Goal: Check status: Check status

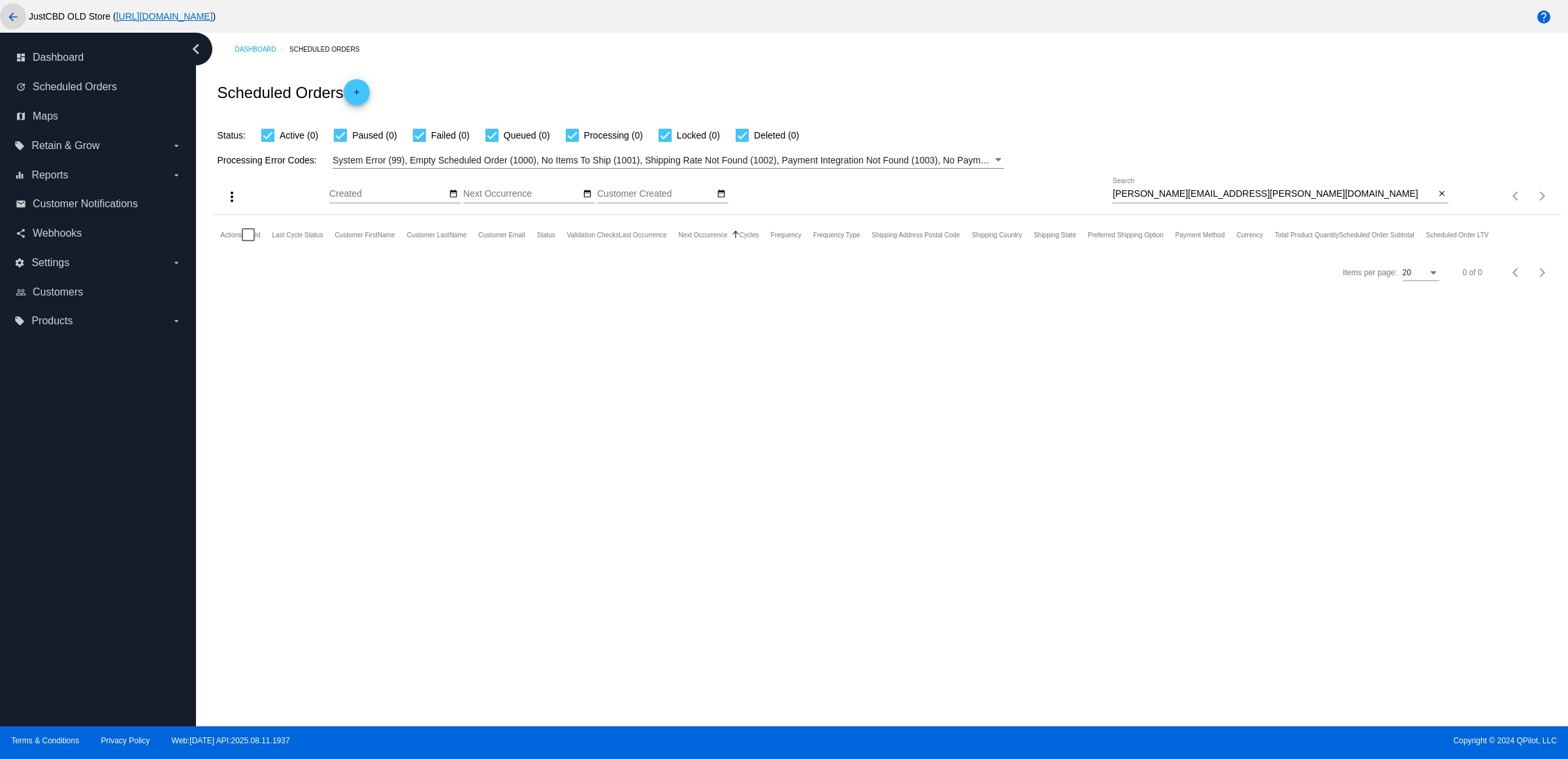
click at [20, 18] on mat-icon "arrow_back" at bounding box center [13, 17] width 16 height 16
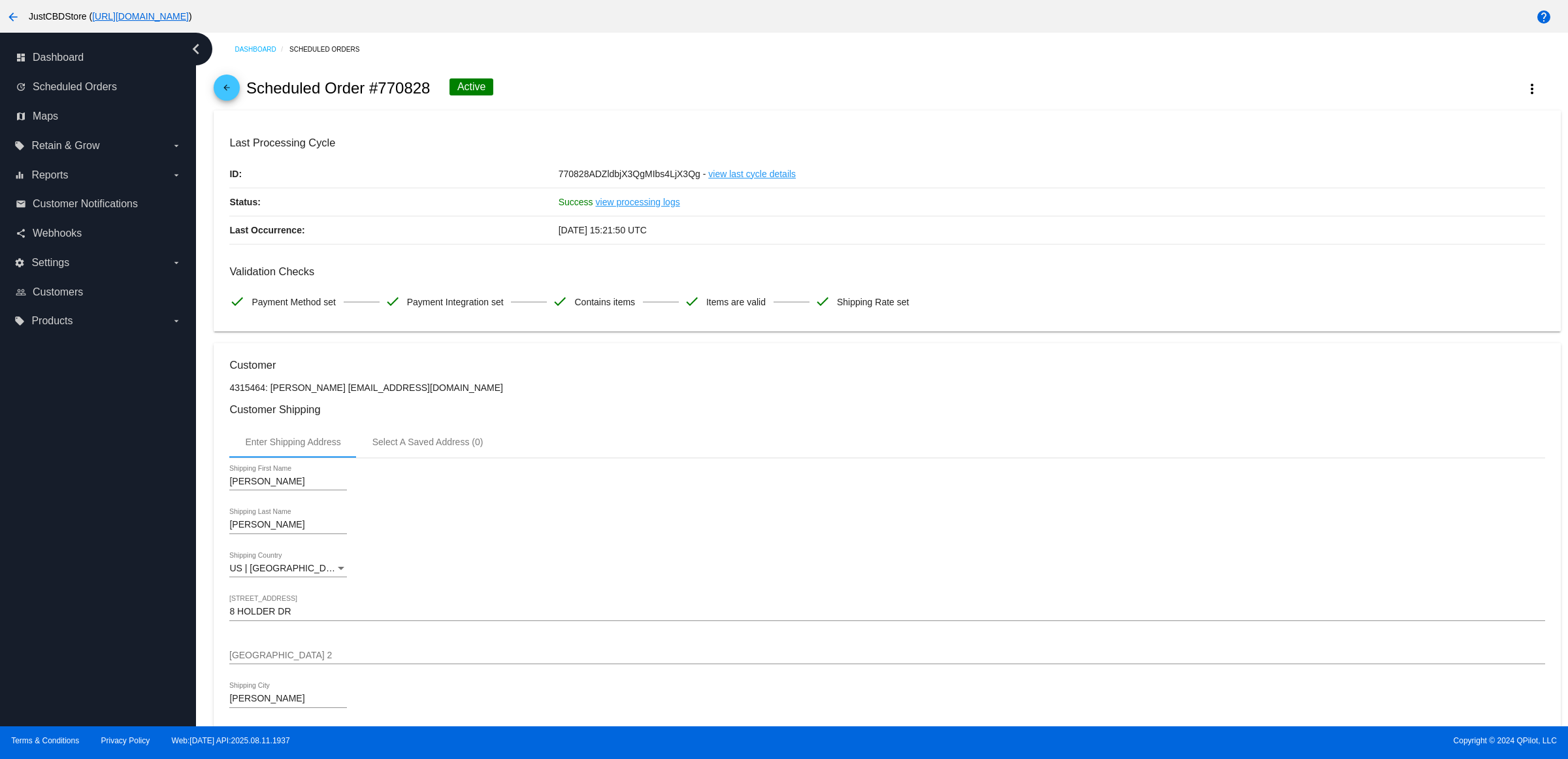
scroll to position [81, 0]
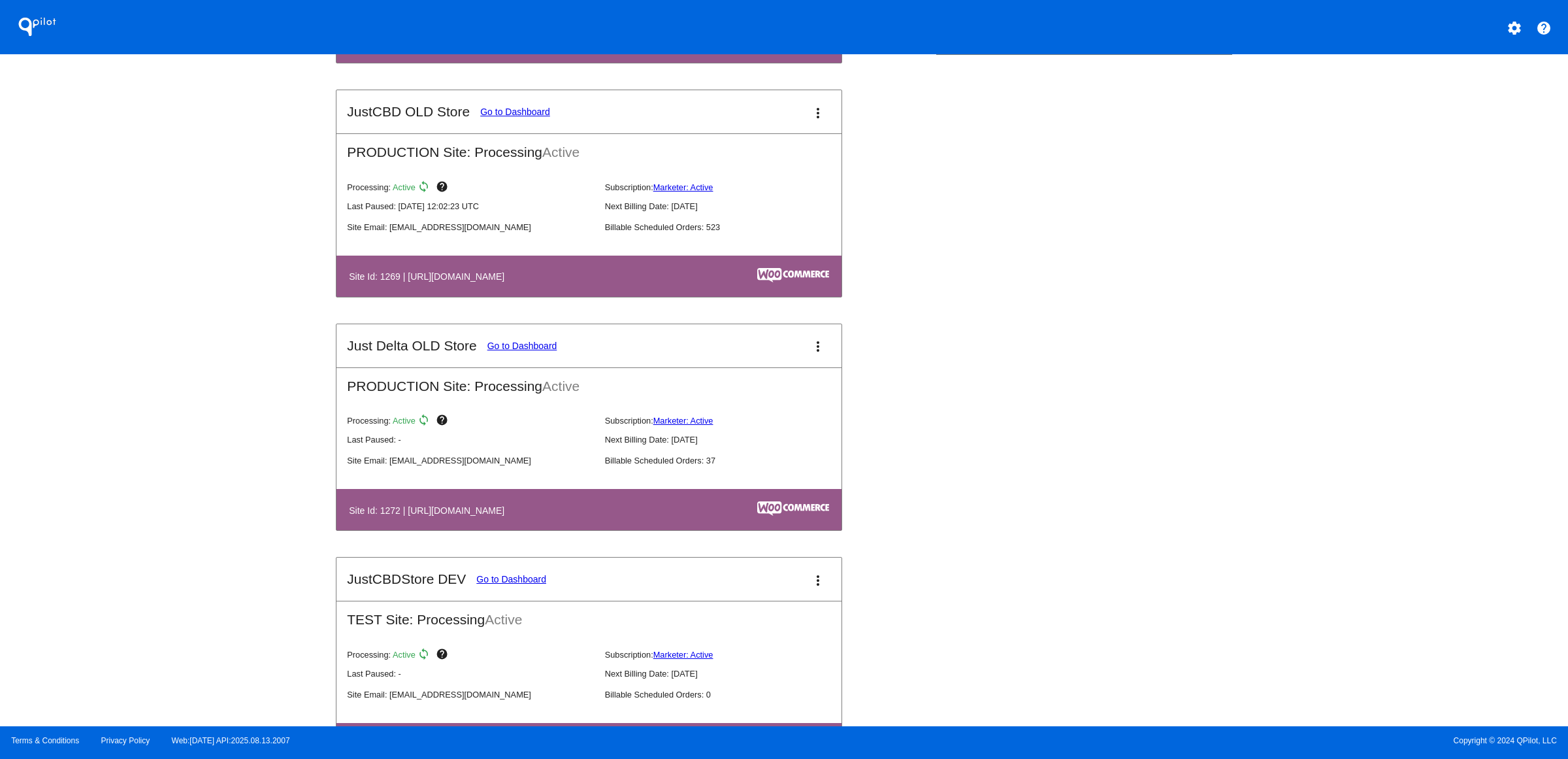
scroll to position [490, 0]
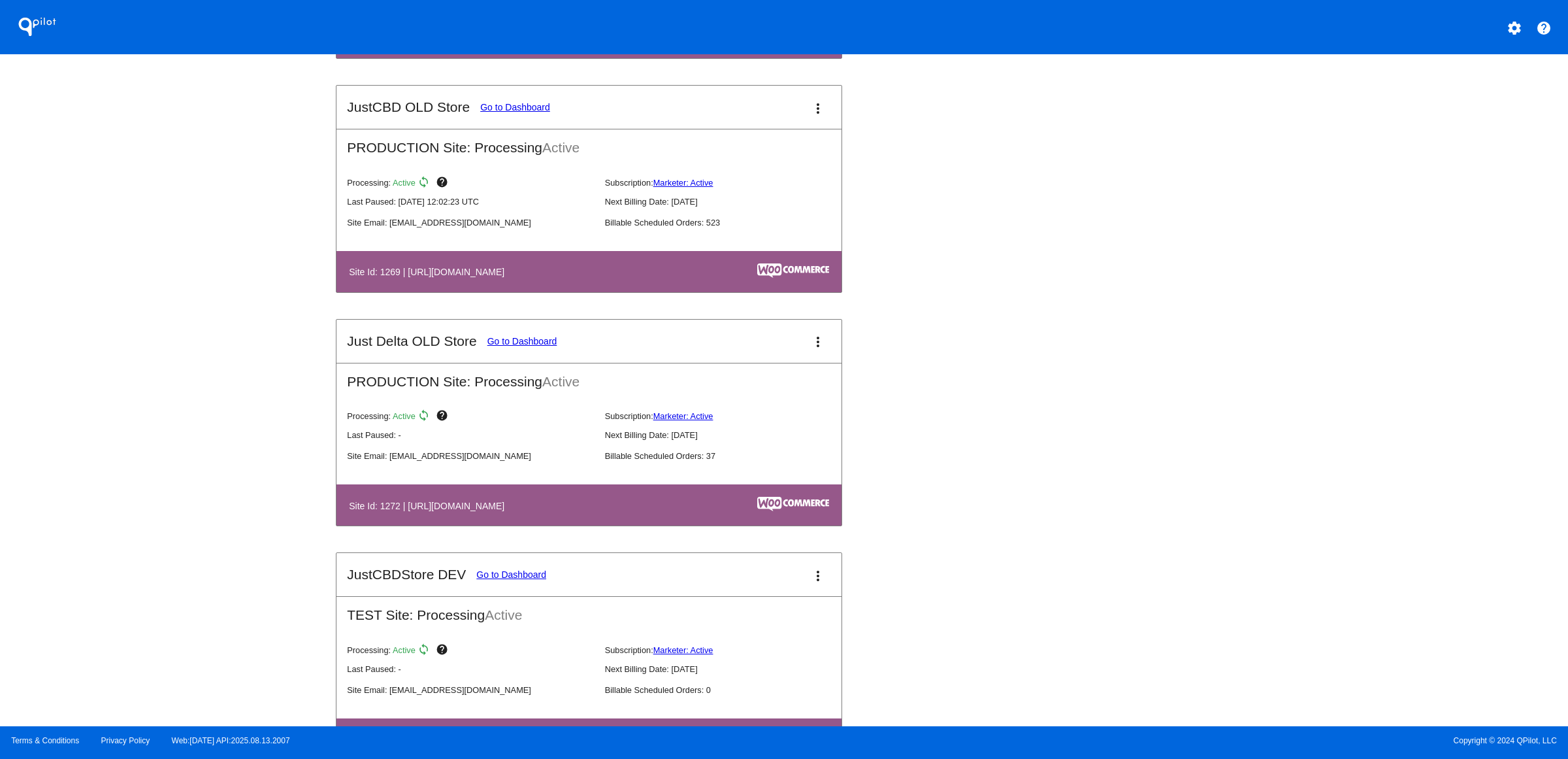
click at [487, 347] on link "Go to Dashboard" at bounding box center [522, 341] width 70 height 11
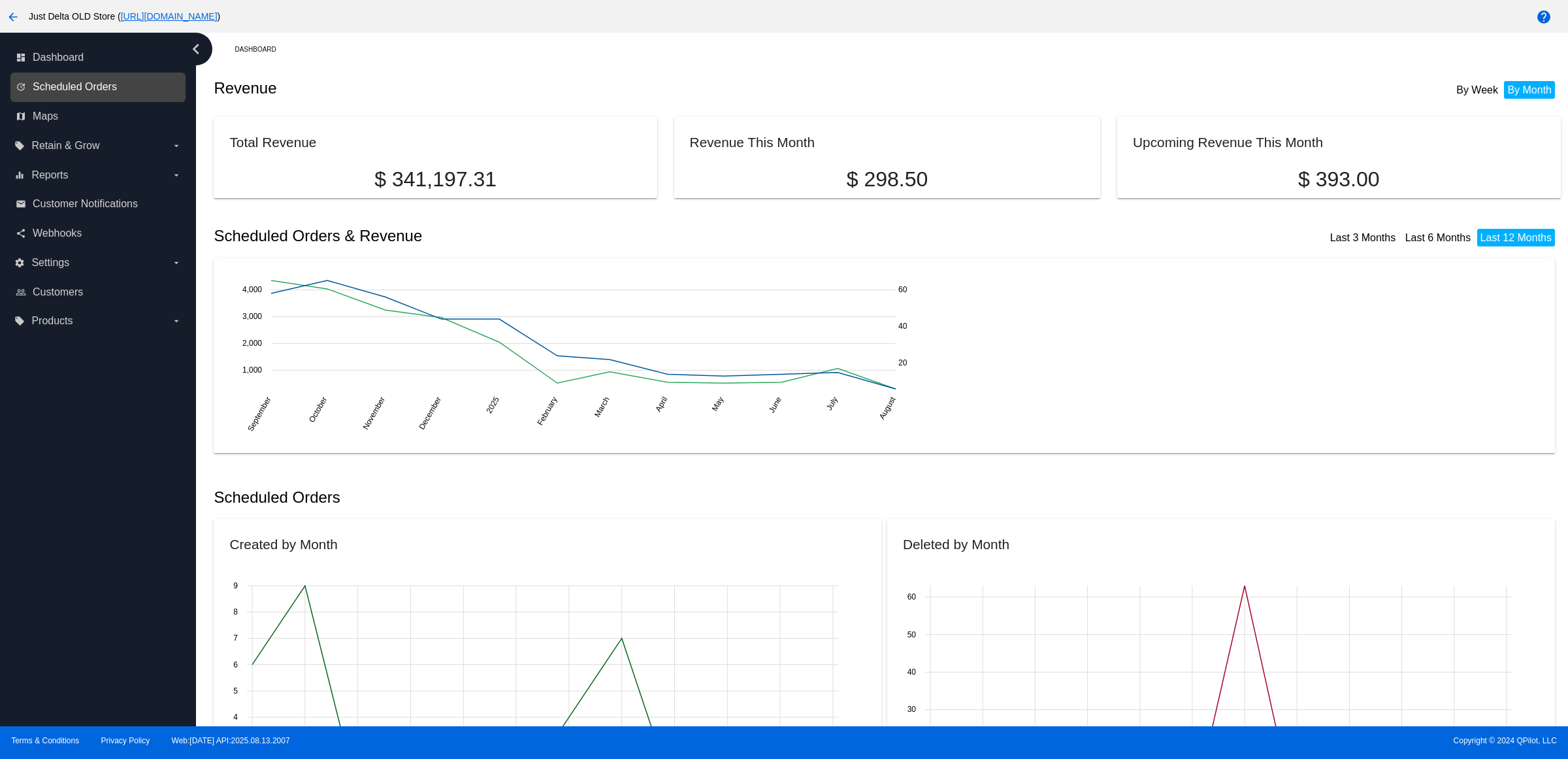
click at [95, 93] on span "Scheduled Orders" at bounding box center [74, 86] width 84 height 12
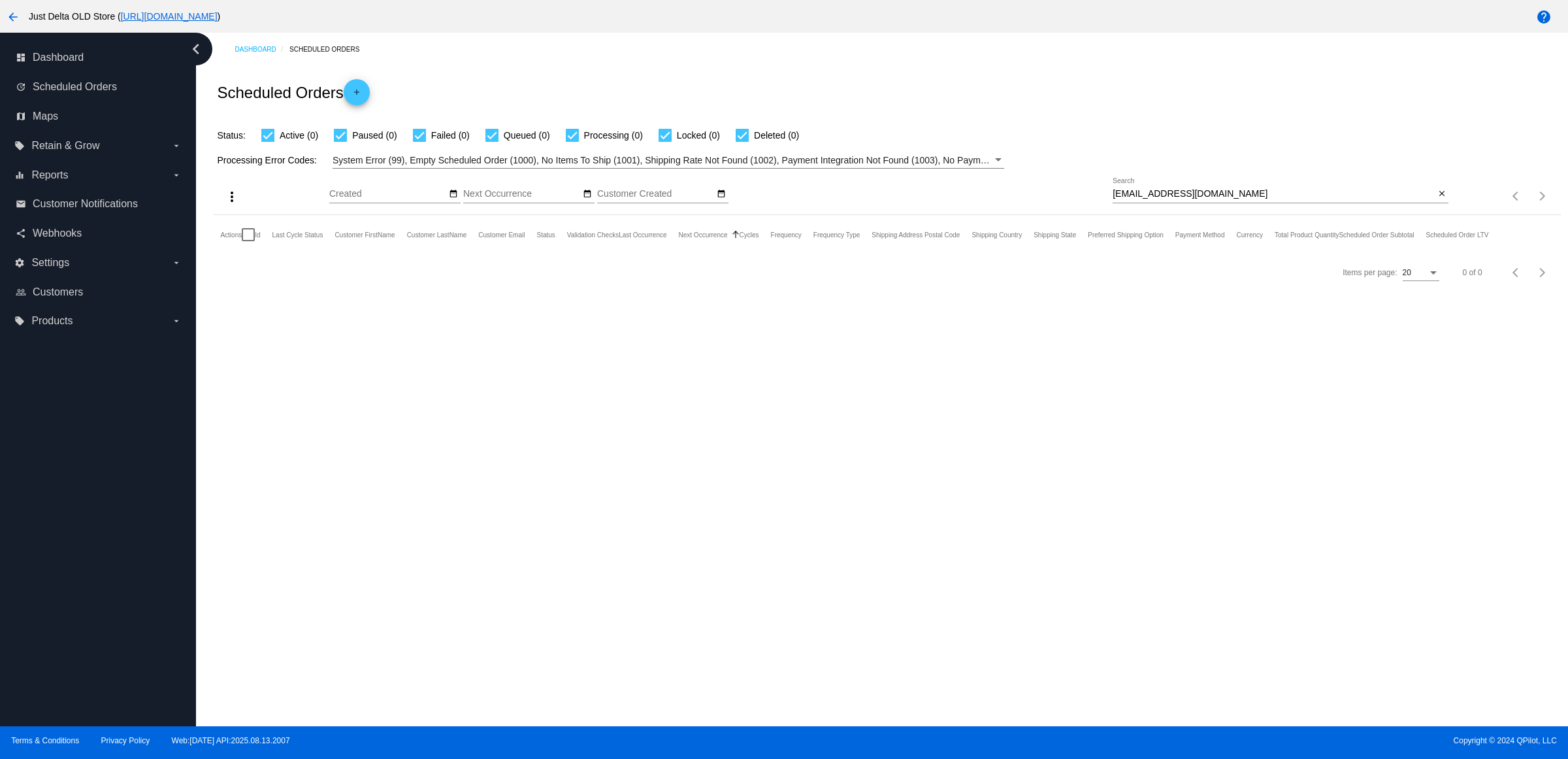
click at [1441, 199] on mat-icon "close" at bounding box center [1442, 194] width 9 height 11
click at [1441, 207] on mat-icon "search" at bounding box center [1441, 196] width 16 height 21
click at [1441, 199] on input "Search" at bounding box center [1280, 194] width 336 height 11
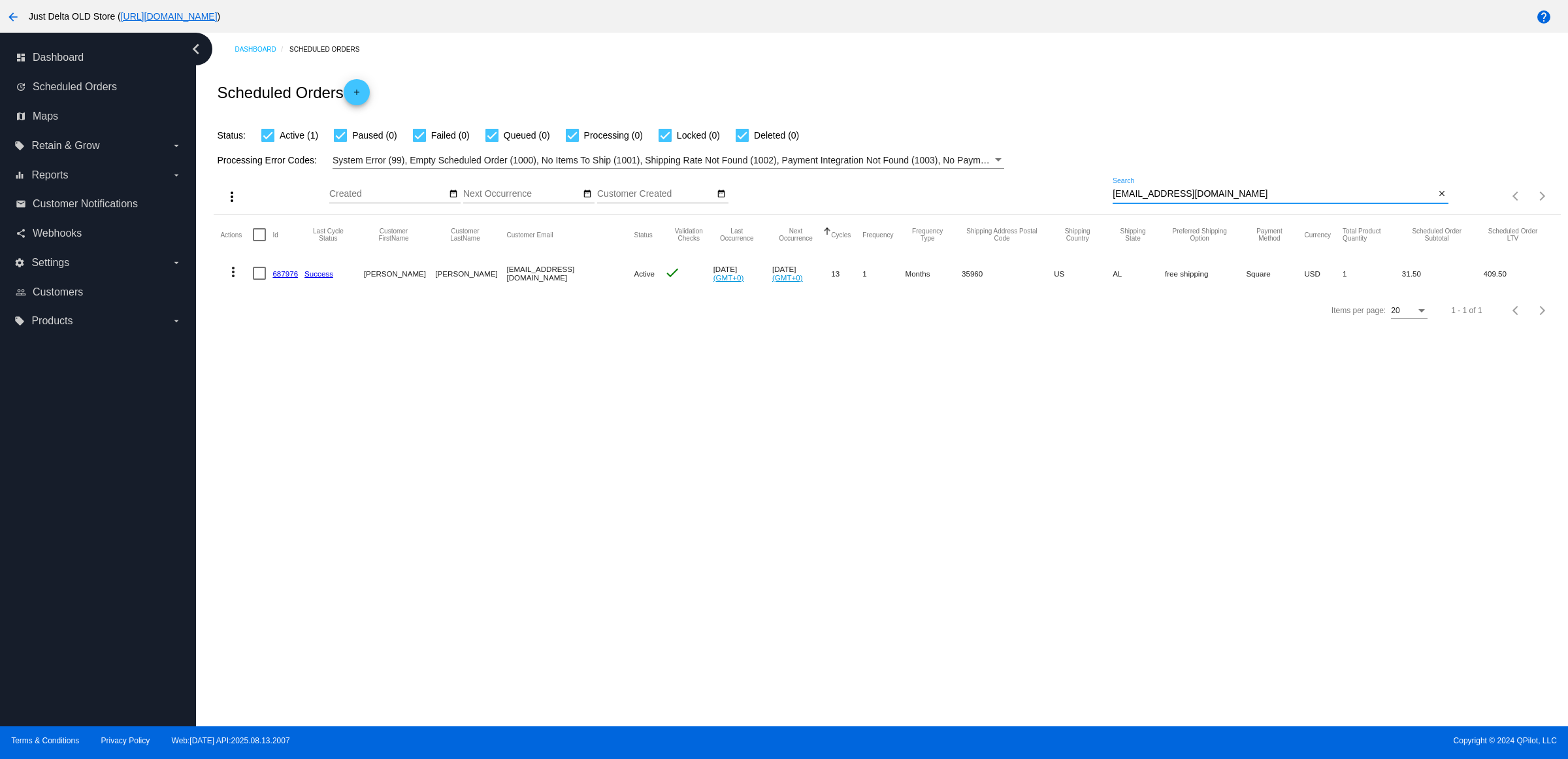
type input "[EMAIL_ADDRESS][DOMAIN_NAME]"
click at [294, 278] on link "687976" at bounding box center [285, 274] width 25 height 9
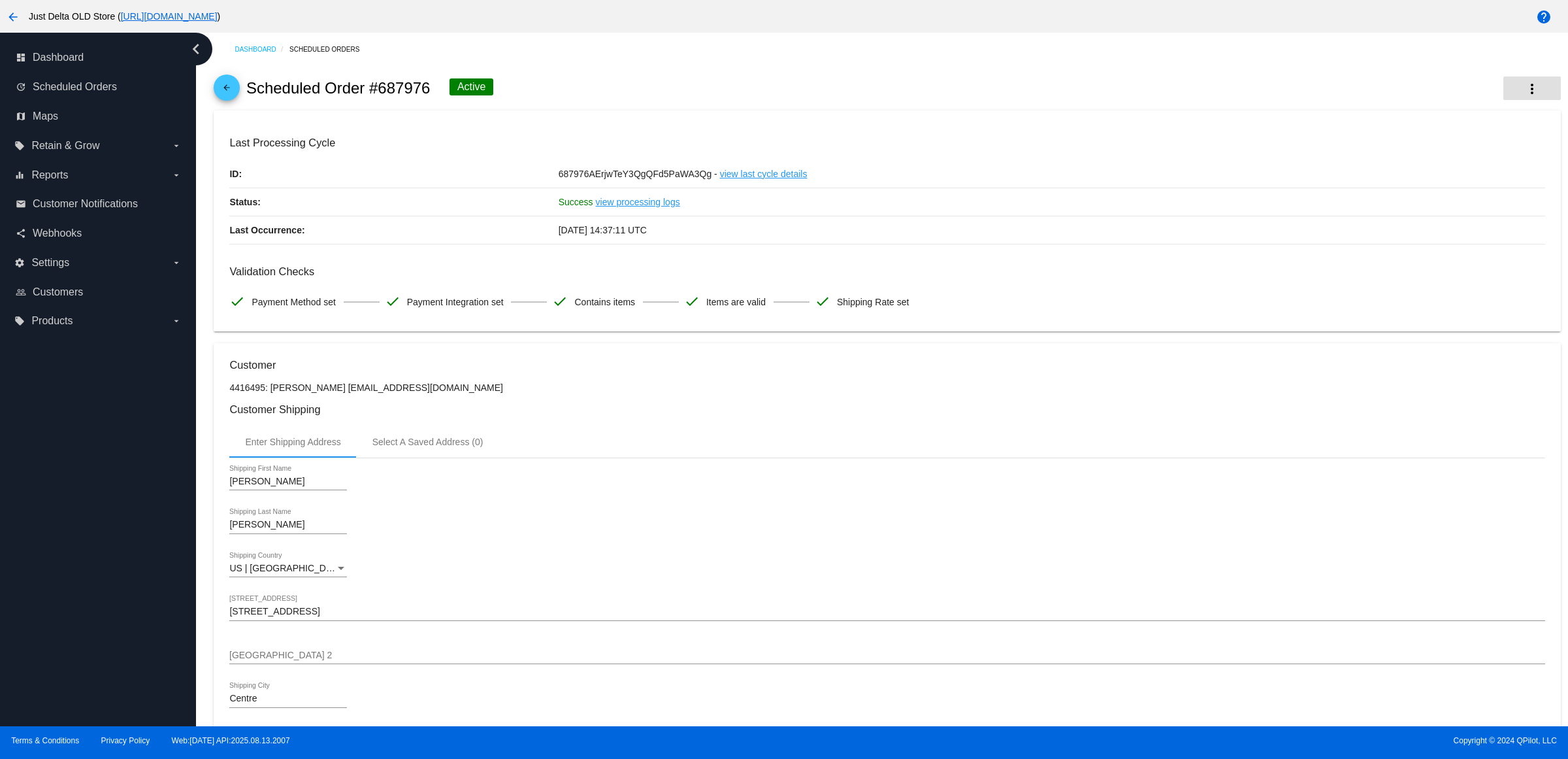
click at [1525, 97] on mat-icon "more_vert" at bounding box center [1533, 89] width 16 height 16
click at [1477, 100] on button "info View Event Logs" at bounding box center [1455, 102] width 183 height 31
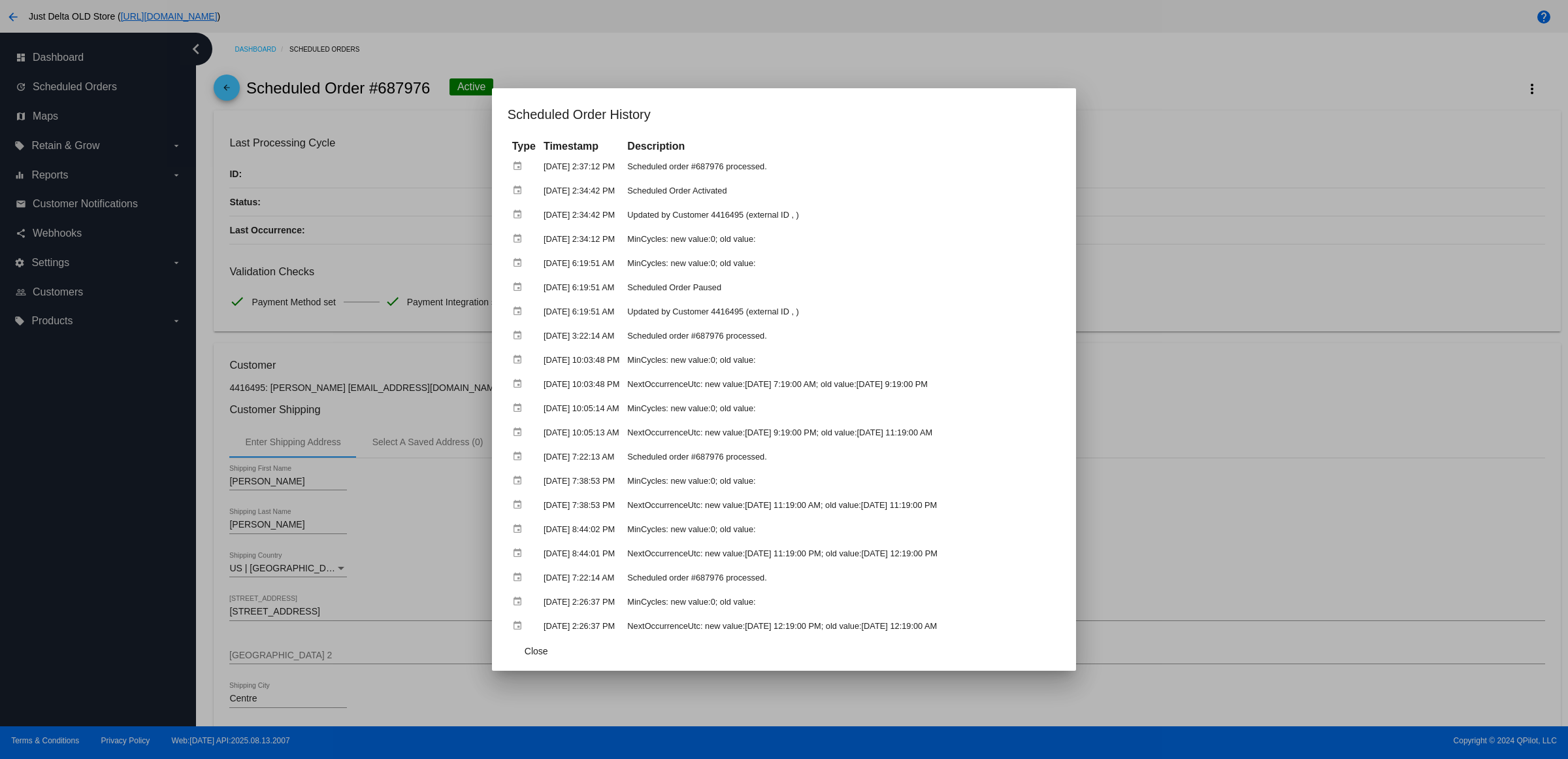
drag, startPoint x: 1334, startPoint y: 209, endPoint x: 1341, endPoint y: 242, distance: 33.7
click at [1334, 211] on div at bounding box center [784, 379] width 1568 height 759
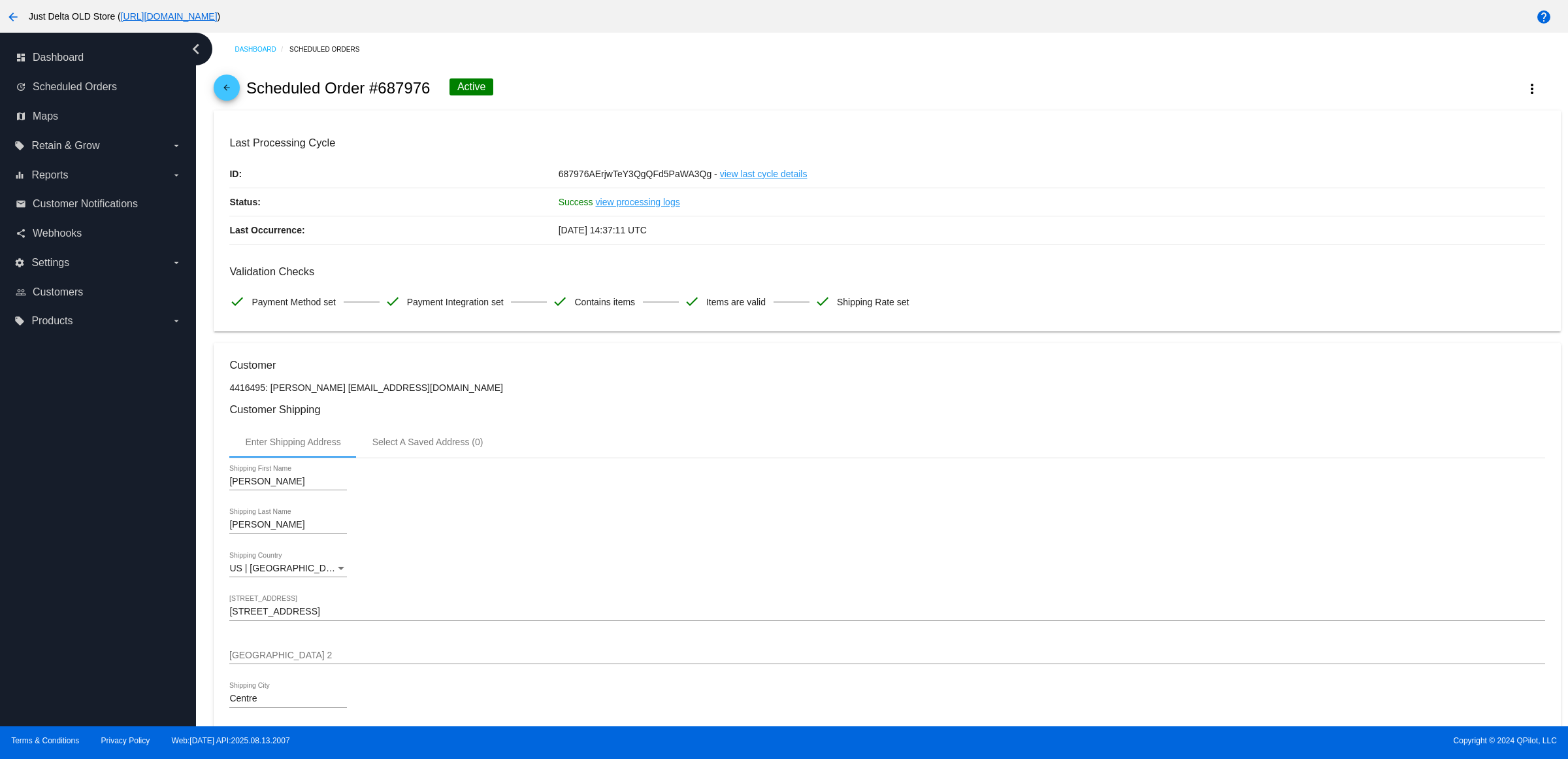
scroll to position [572, 0]
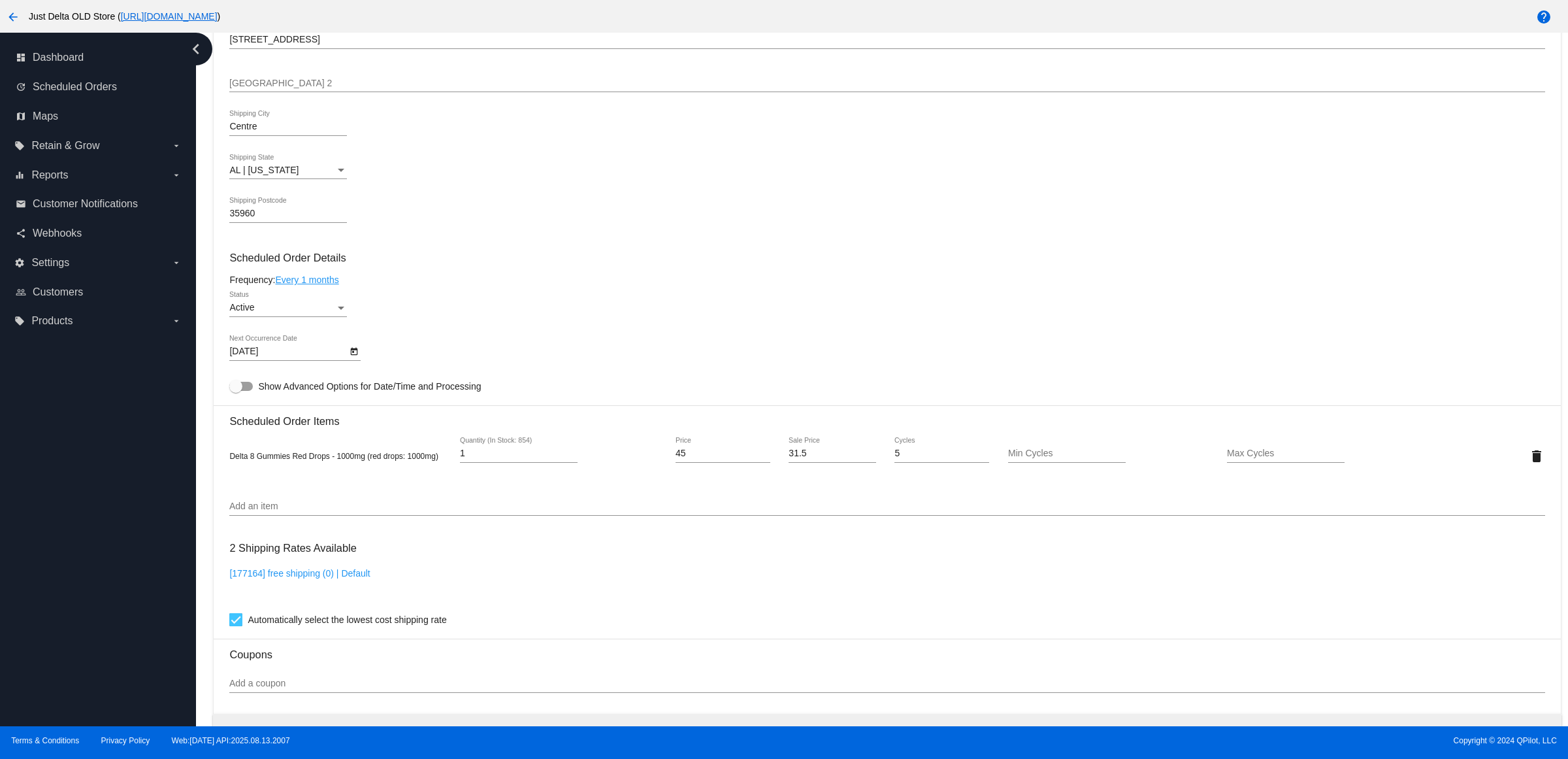
click at [1529, 464] on mat-icon "delete" at bounding box center [1537, 456] width 16 height 16
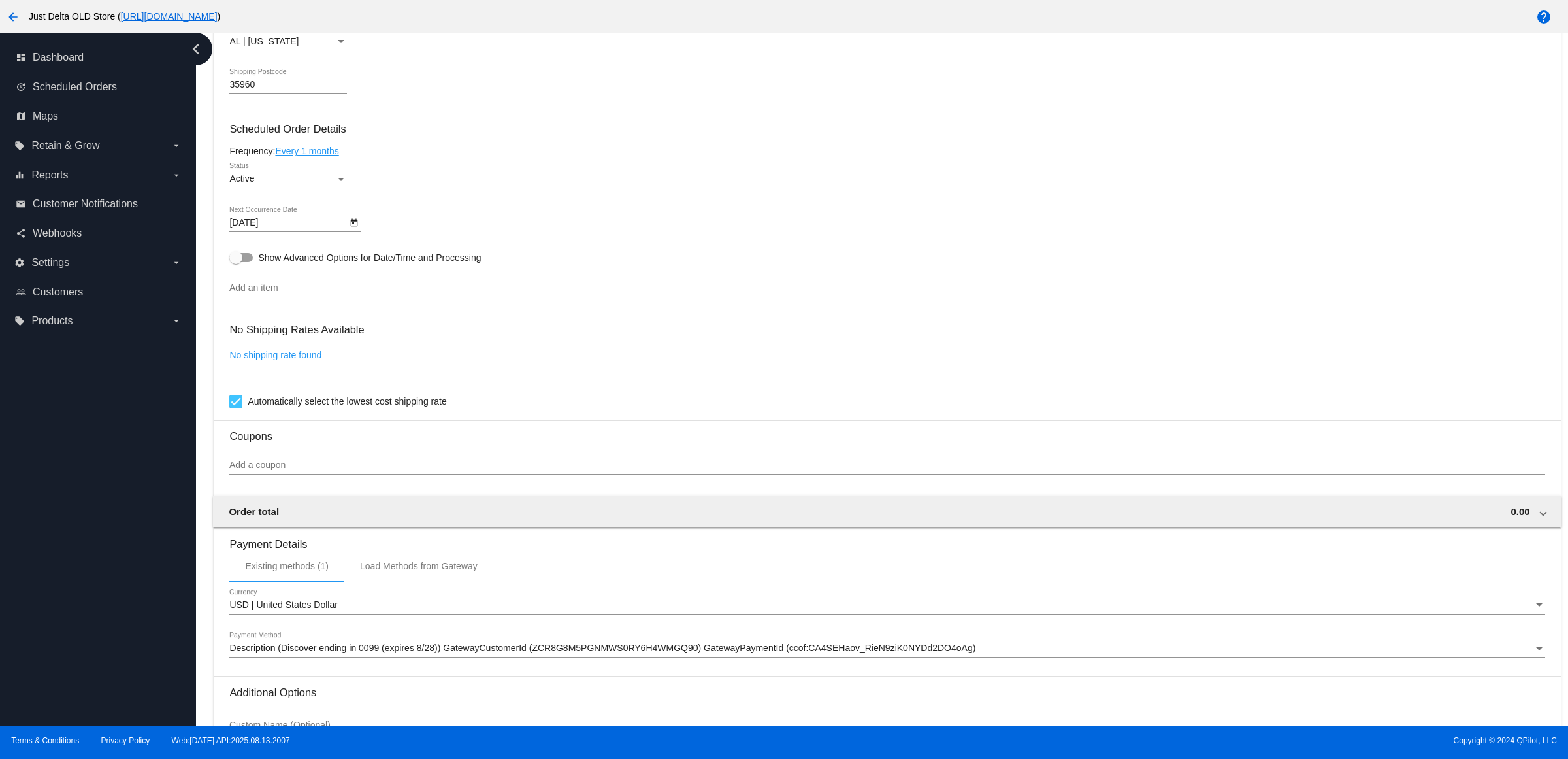
scroll to position [850, 0]
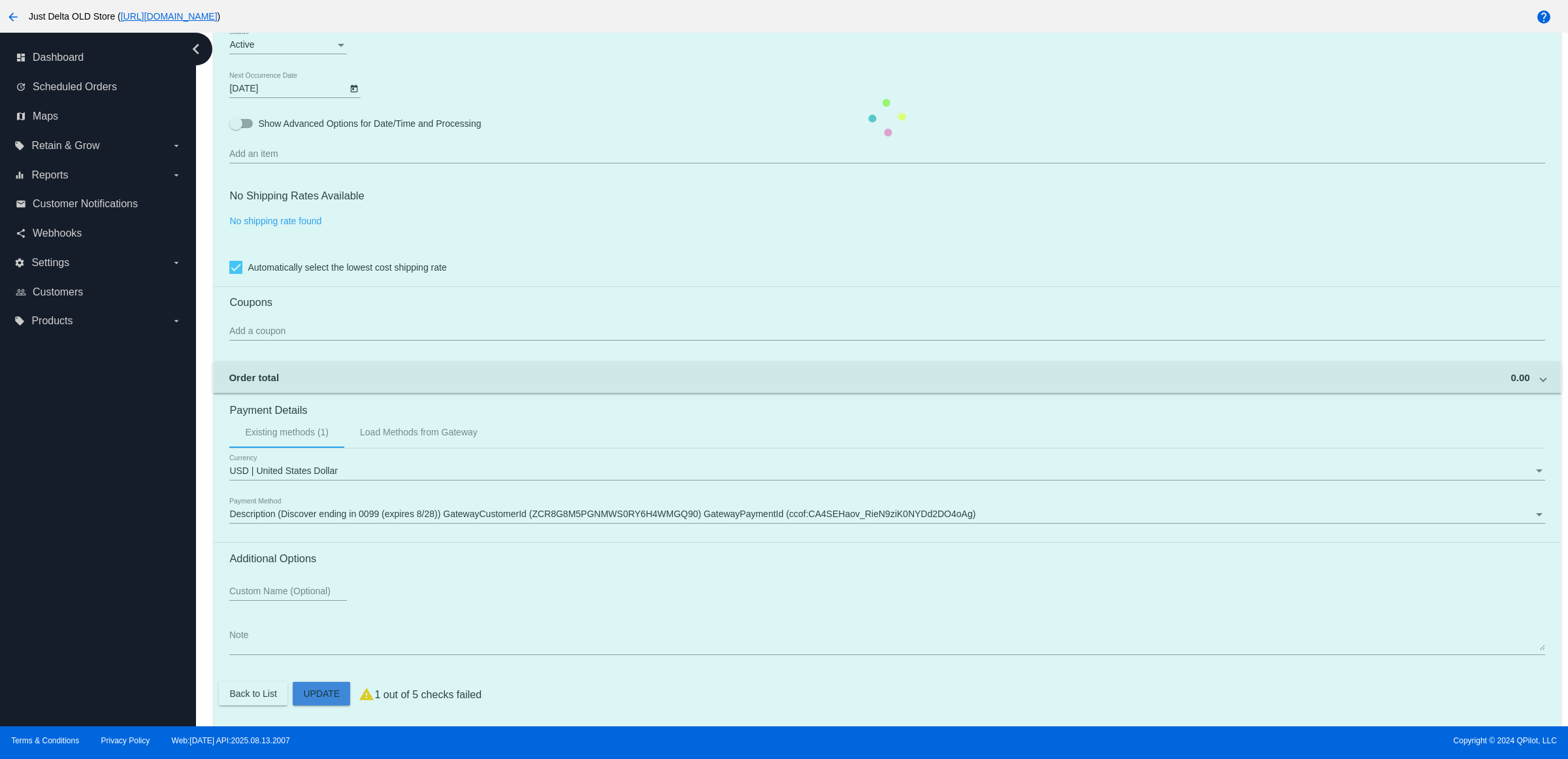
click at [340, 693] on mat-card "Customer 4416495: [PERSON_NAME] [EMAIL_ADDRESS][DOMAIN_NAME] Customer Shipping …" at bounding box center [887, 117] width 1347 height 1218
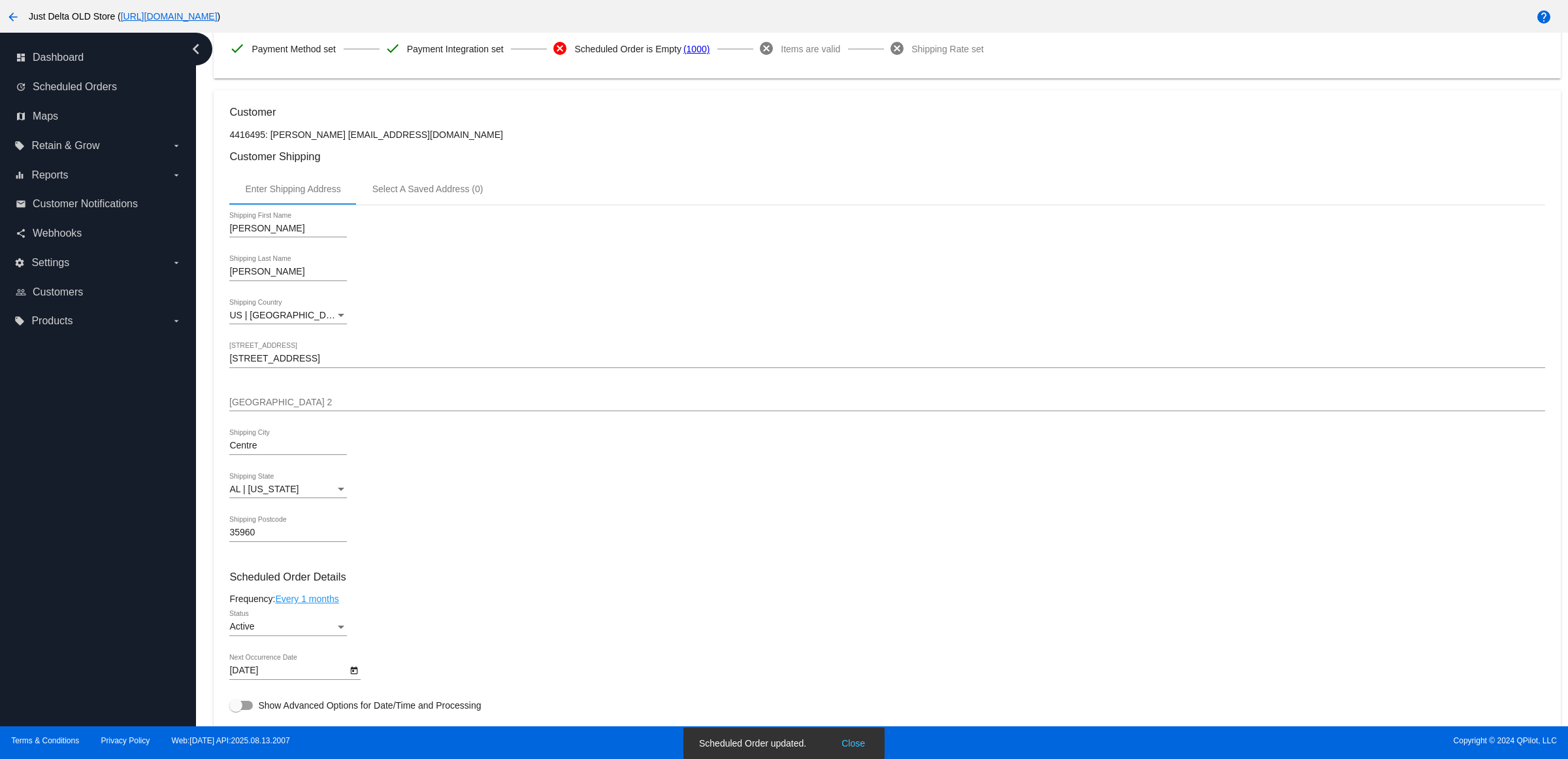
scroll to position [490, 0]
